Goal: Task Accomplishment & Management: Manage account settings

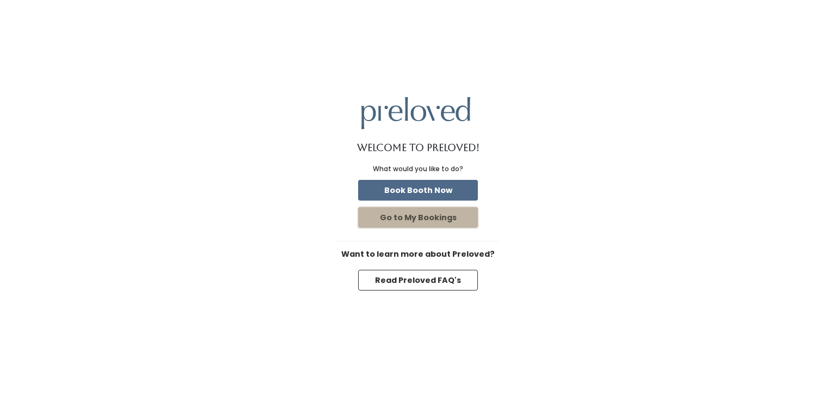
click at [428, 221] on button "Go to My Bookings" at bounding box center [418, 217] width 120 height 21
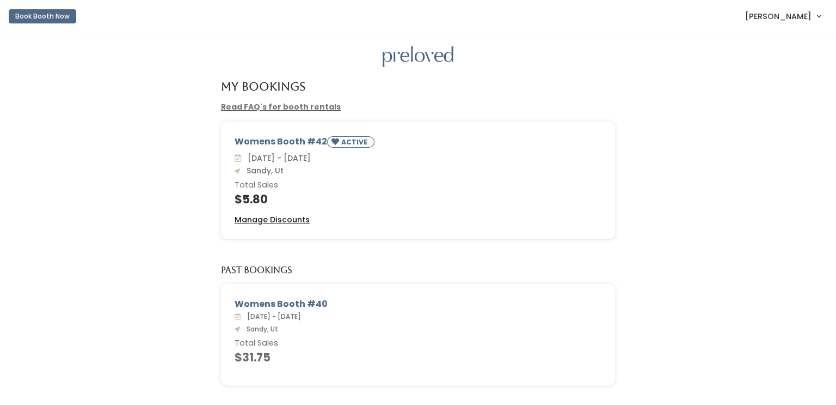
click at [284, 220] on u "Manage Discounts" at bounding box center [272, 219] width 75 height 11
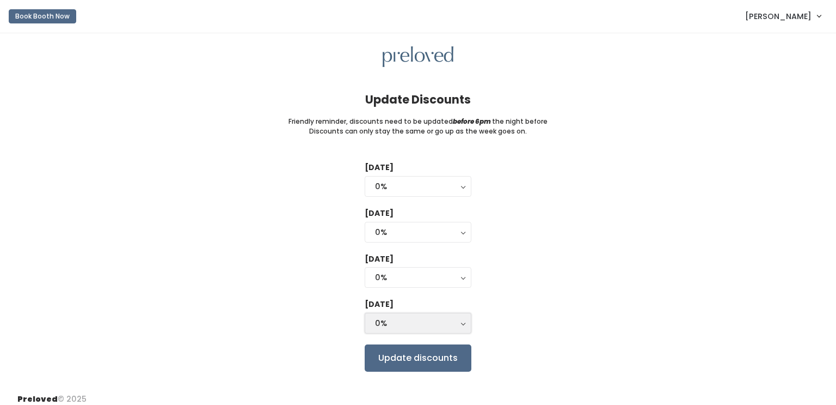
click at [450, 331] on button "0%" at bounding box center [418, 323] width 107 height 21
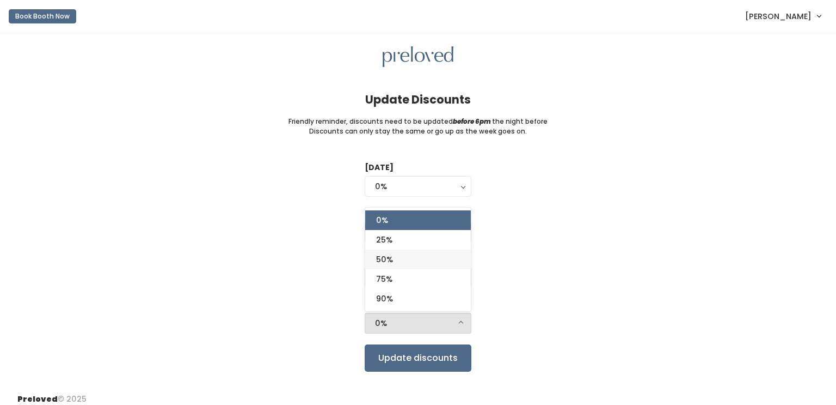
click at [440, 258] on link "50%" at bounding box center [418, 259] width 106 height 20
select select "50%"
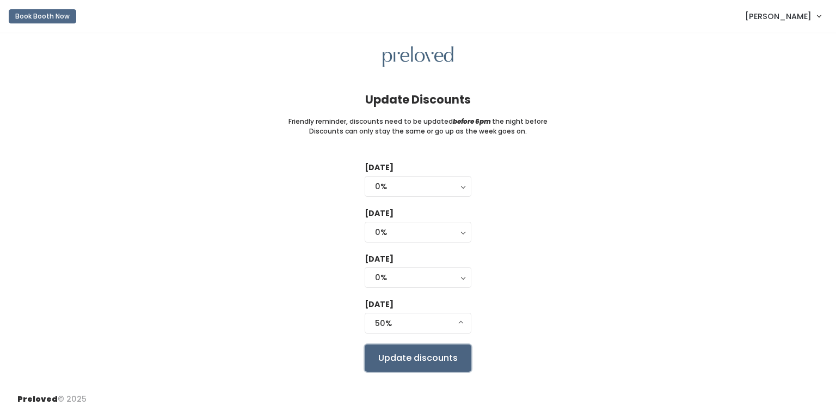
click at [458, 352] on input "Update discounts" at bounding box center [418, 357] width 107 height 27
